Goal: Transaction & Acquisition: Book appointment/travel/reservation

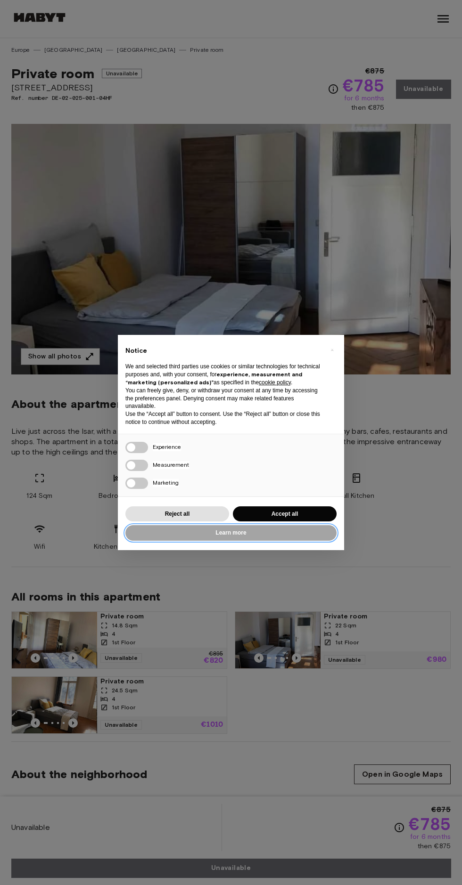
click at [267, 533] on button "Learn more" at bounding box center [230, 533] width 211 height 16
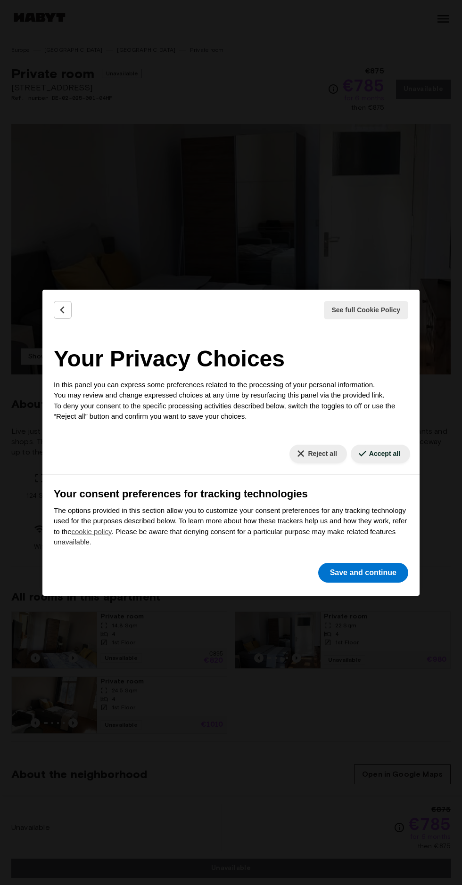
click at [61, 312] on icon "Back" at bounding box center [62, 309] width 9 height 9
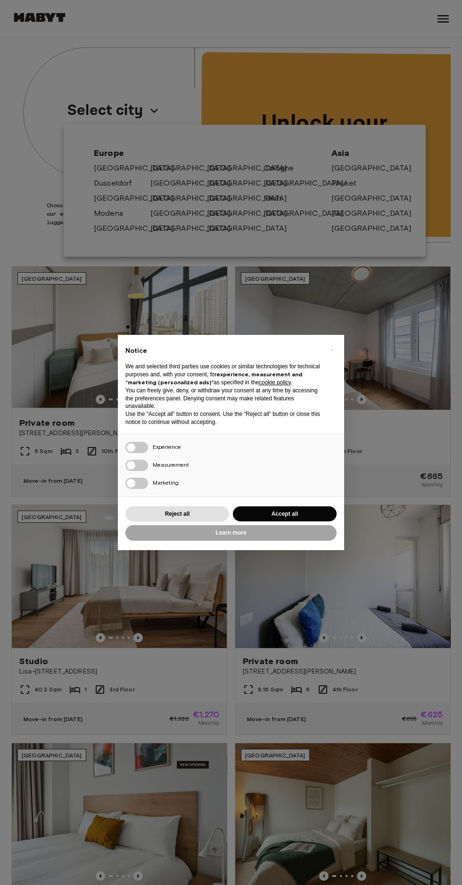
click at [197, 506] on button "Reject all" at bounding box center [177, 514] width 104 height 16
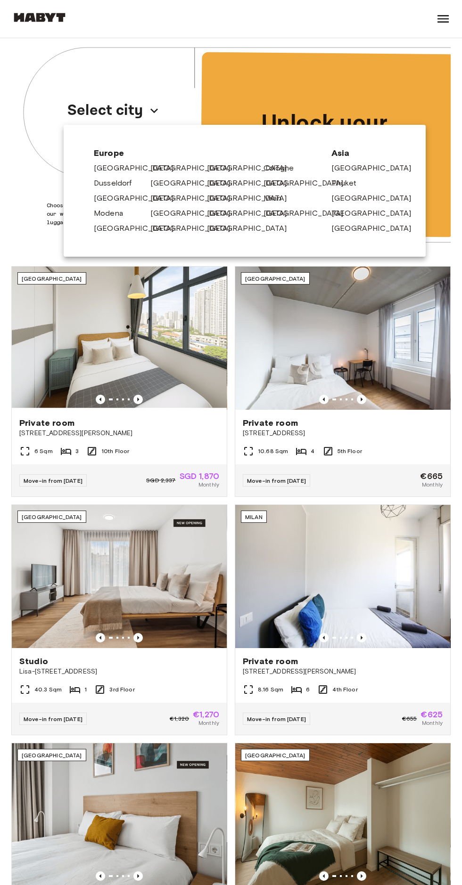
click at [152, 167] on link "[GEOGRAPHIC_DATA]" at bounding box center [195, 168] width 90 height 11
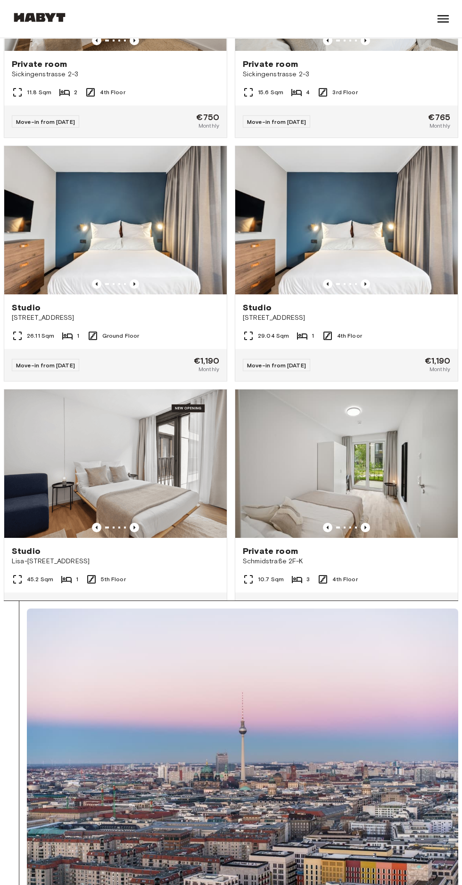
scroll to position [13516, 0]
click at [357, 535] on img at bounding box center [346, 463] width 222 height 148
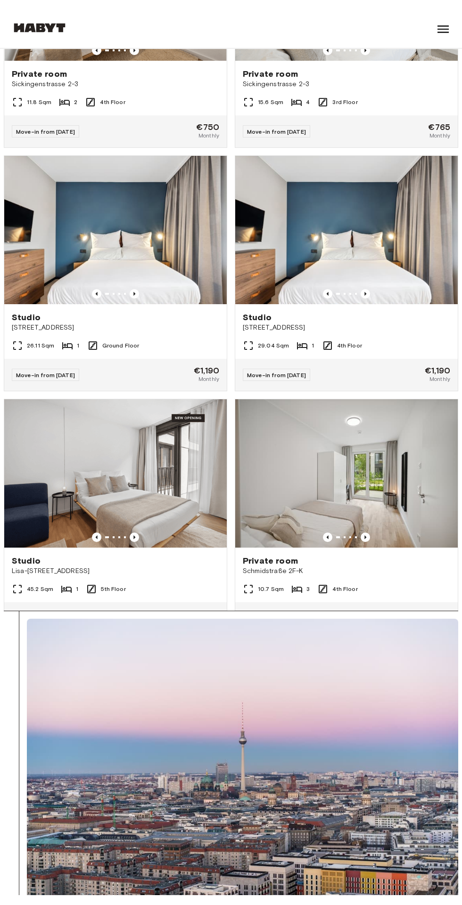
scroll to position [357, 0]
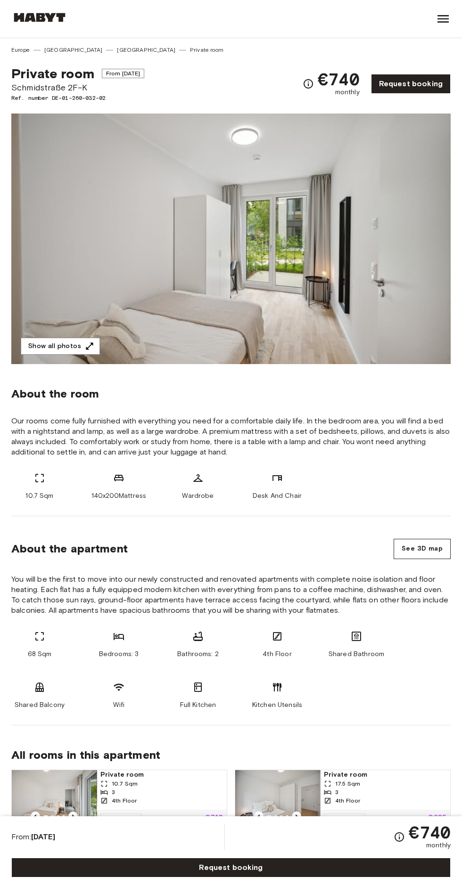
click at [54, 349] on button "Show all photos" at bounding box center [60, 346] width 79 height 17
